Goal: Obtain resource: Obtain resource

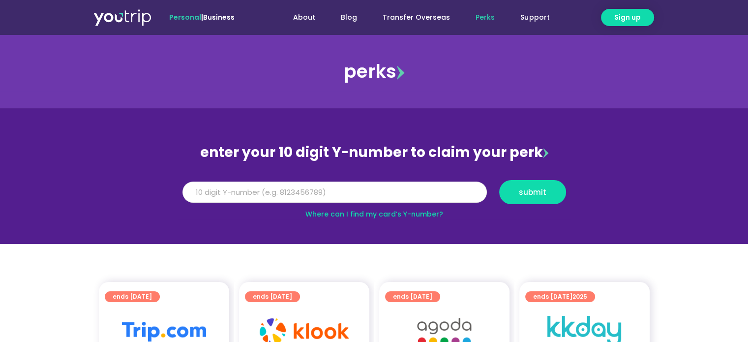
click at [276, 187] on input "Y Number" at bounding box center [334, 192] width 304 height 22
type input "8100991864"
click at [542, 190] on span "submit" at bounding box center [533, 191] width 28 height 7
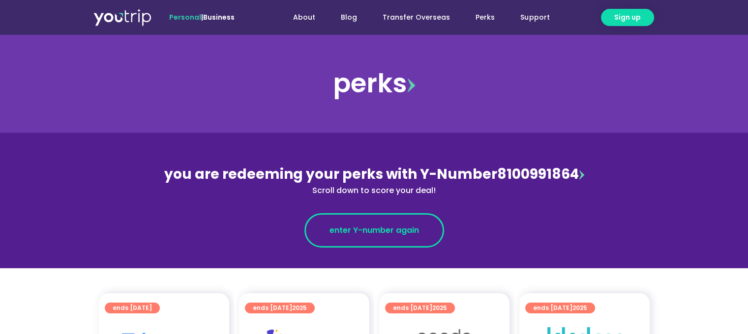
click at [382, 234] on span "enter Y-number again" at bounding box center [373, 231] width 89 height 12
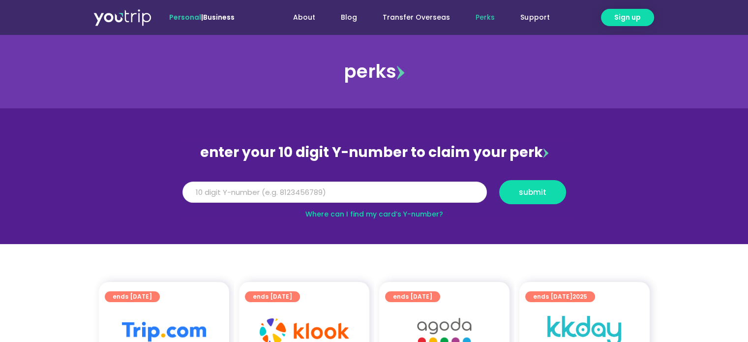
click at [286, 197] on input "Y Number" at bounding box center [334, 192] width 304 height 22
type input "8100991864"
click at [535, 197] on button "submit" at bounding box center [532, 192] width 67 height 24
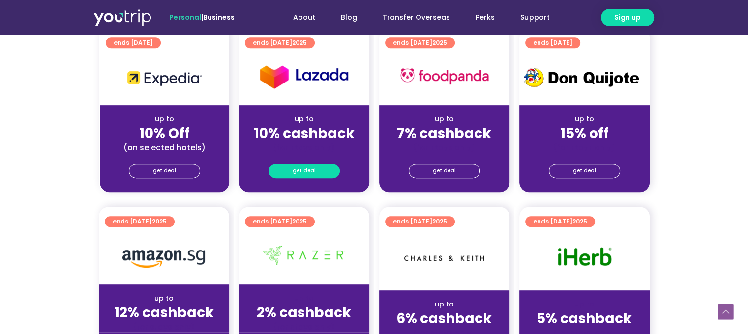
scroll to position [442, 0]
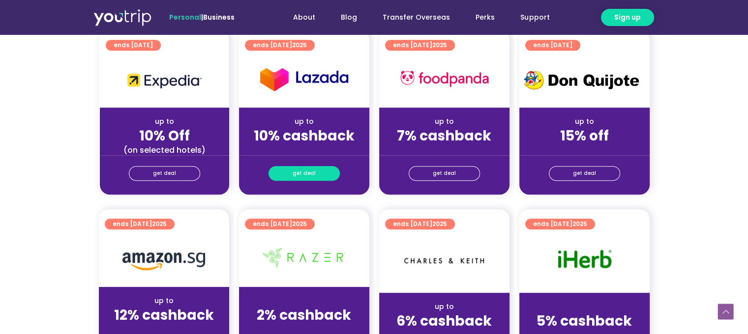
click at [311, 173] on span "get deal" at bounding box center [304, 174] width 23 height 14
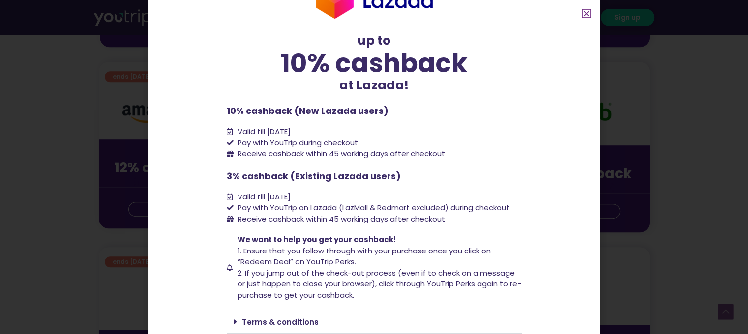
scroll to position [0, 0]
